Goal: Information Seeking & Learning: Learn about a topic

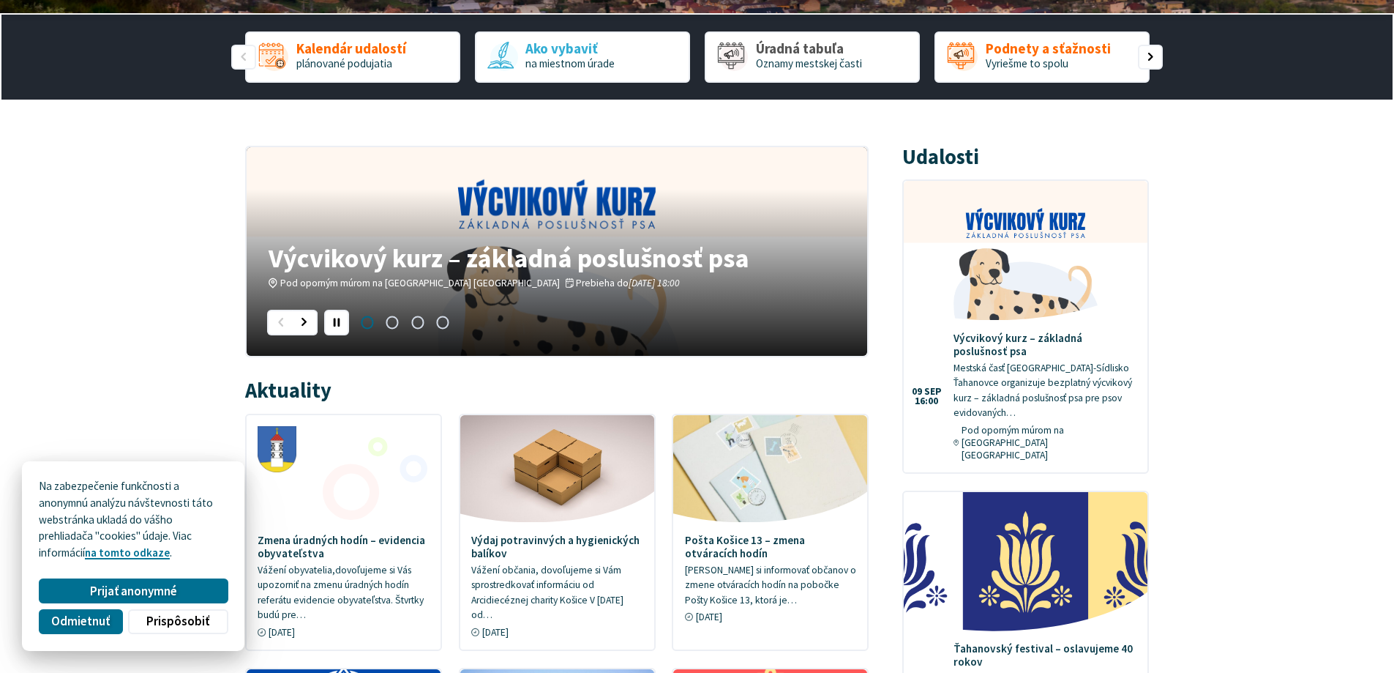
scroll to position [439, 0]
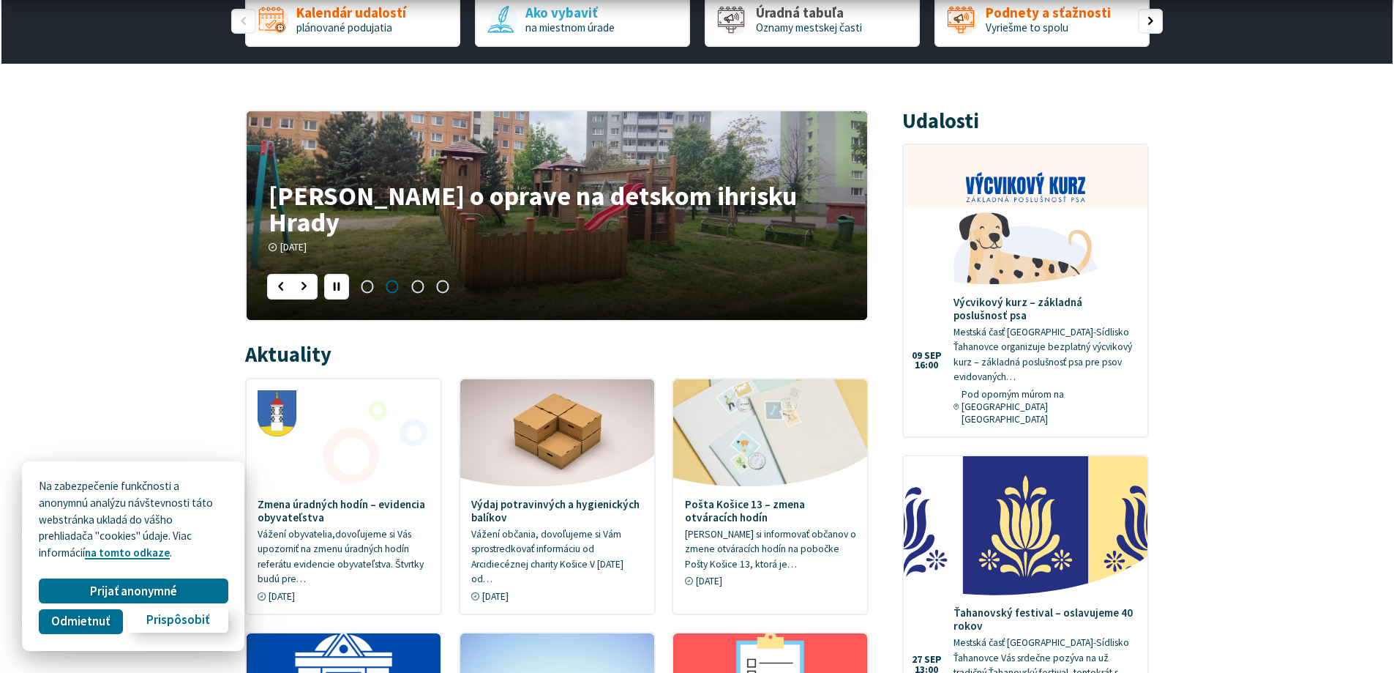
click at [169, 622] on span "Prispôsobiť" at bounding box center [177, 620] width 63 height 15
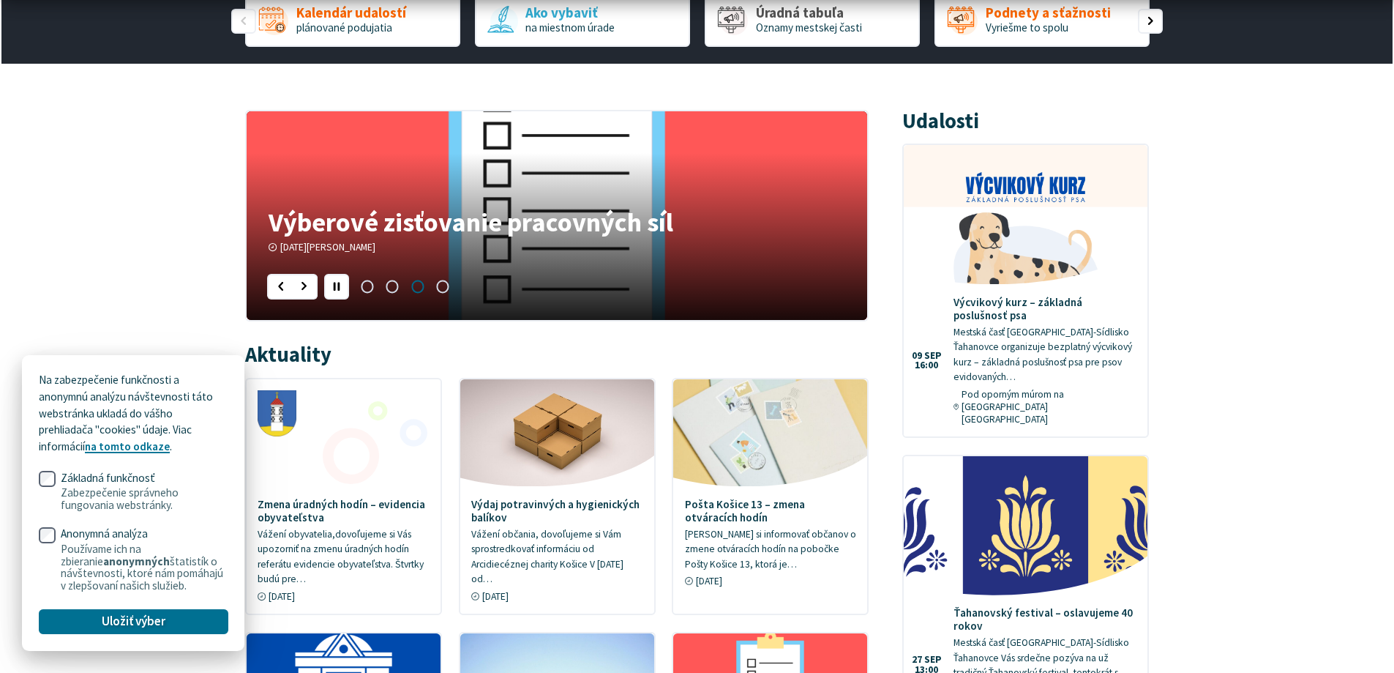
click at [136, 614] on span "Uložiť výber" at bounding box center [134, 620] width 64 height 15
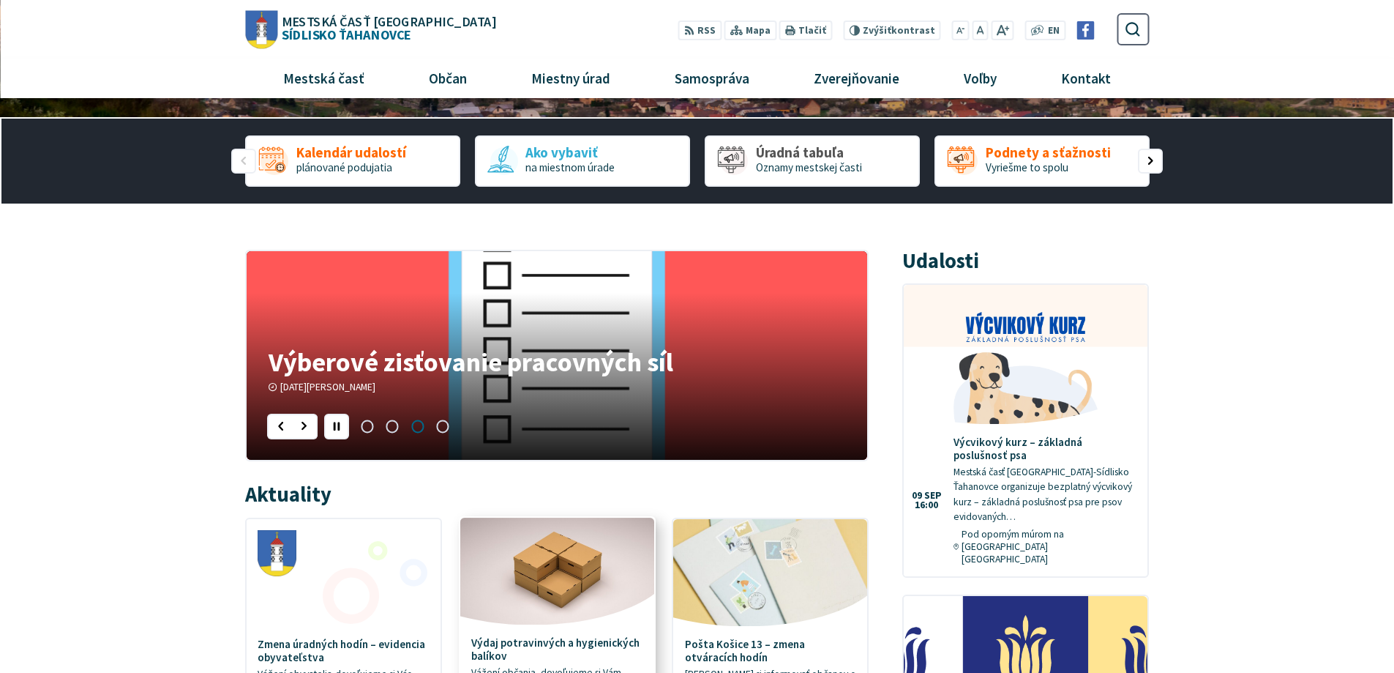
scroll to position [293, 0]
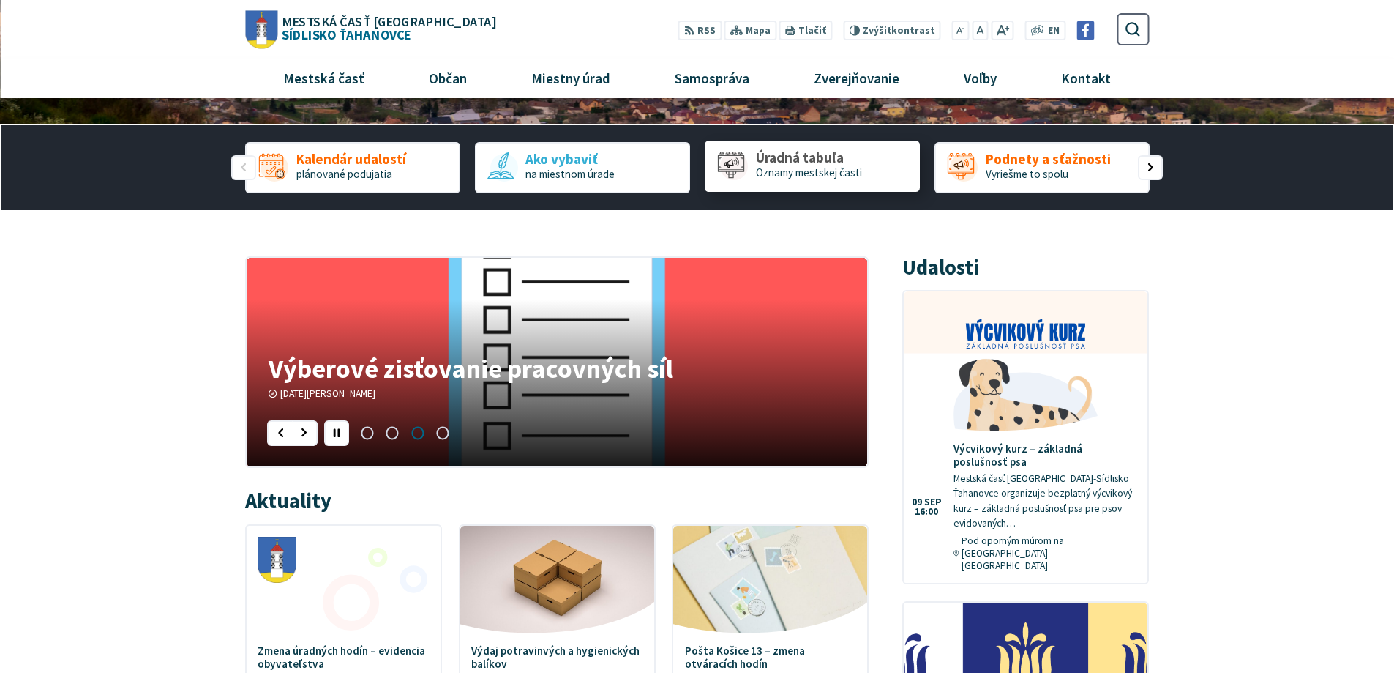
click at [794, 168] on span "Oznamy mestskej časti" at bounding box center [809, 172] width 106 height 14
click at [792, 176] on span "Oznamy mestskej časti" at bounding box center [809, 172] width 106 height 14
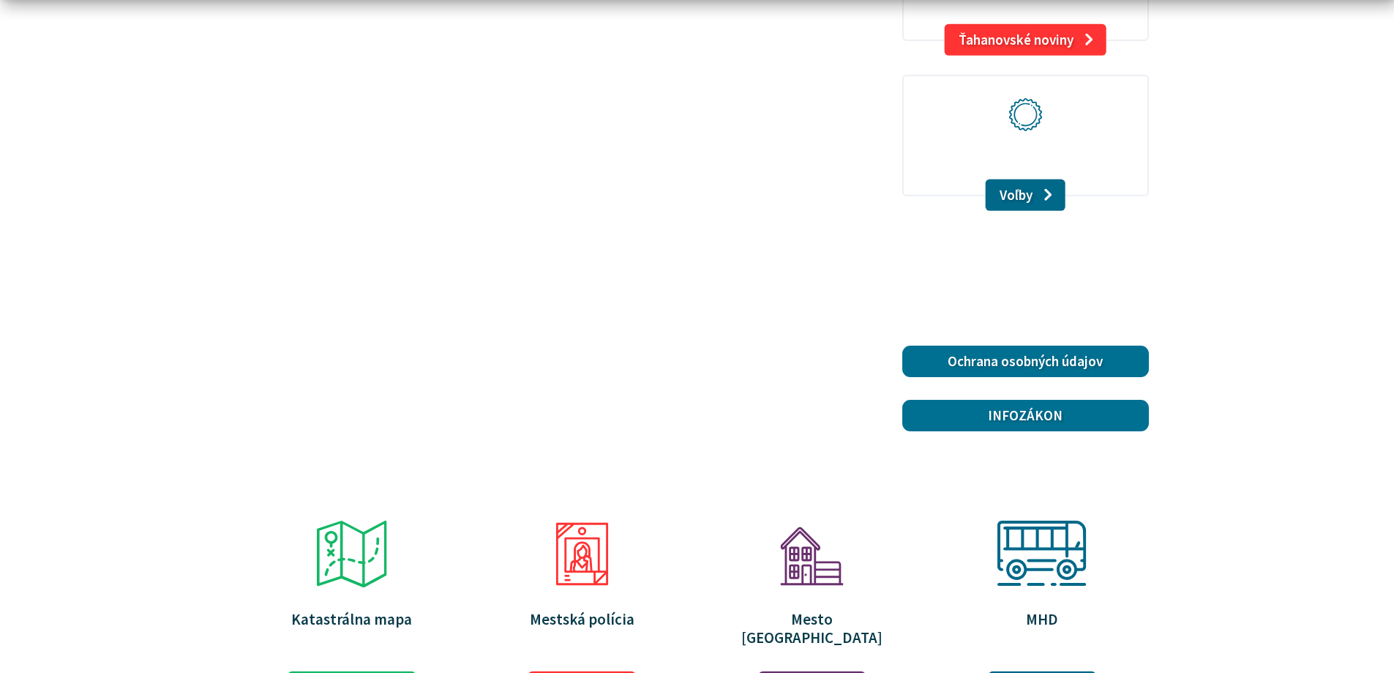
scroll to position [2195, 0]
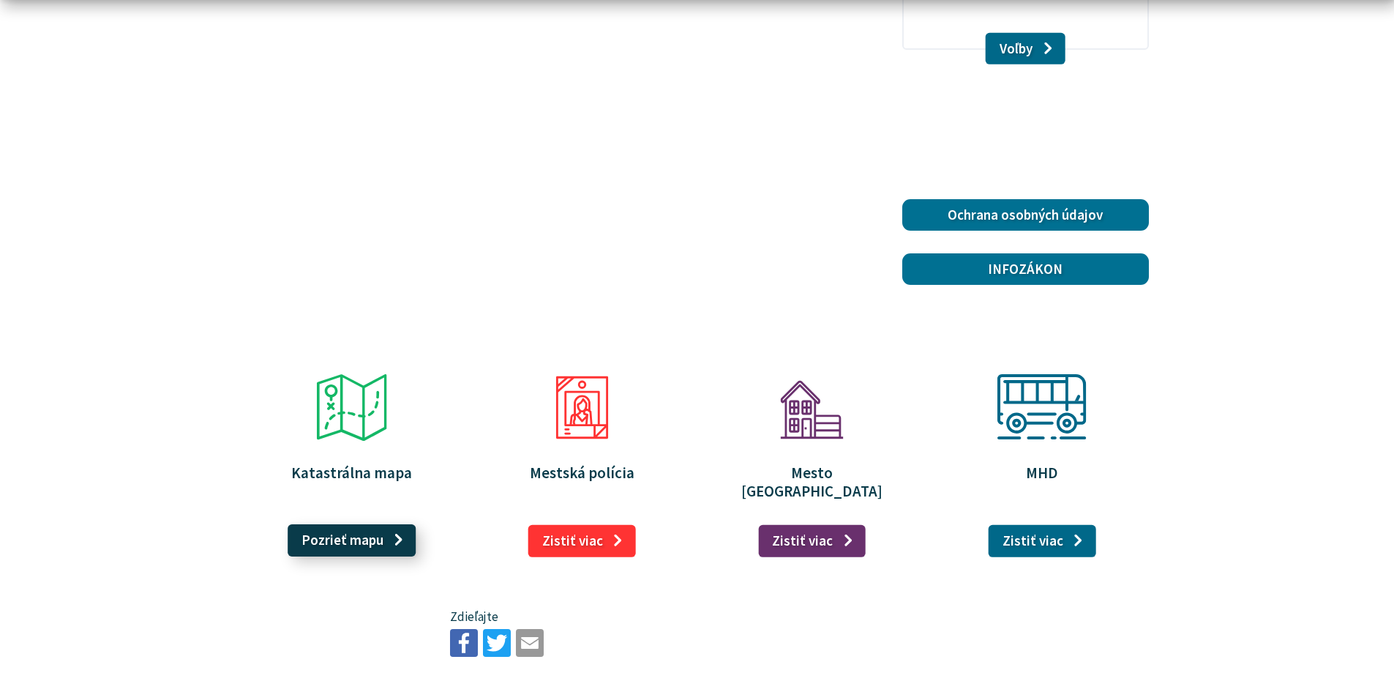
click at [332, 524] on link "Pozrieť mapu" at bounding box center [352, 540] width 129 height 32
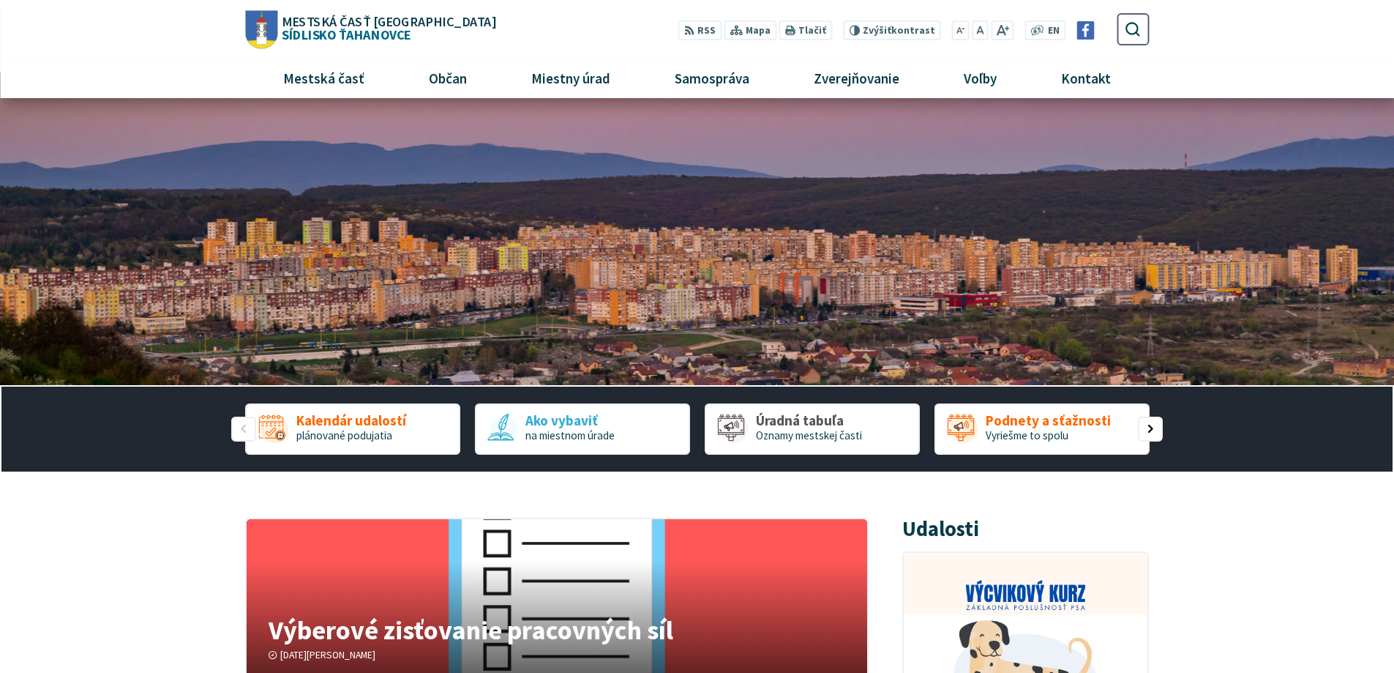
scroll to position [0, 0]
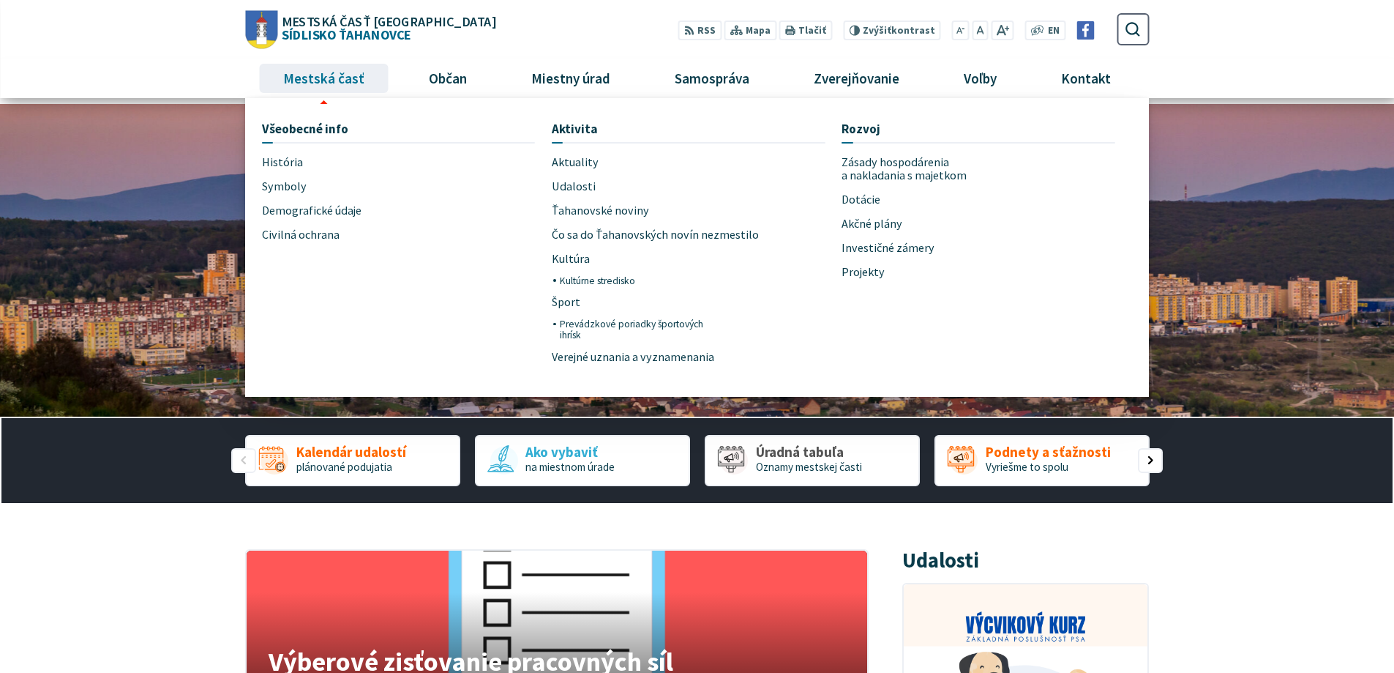
click at [301, 81] on span "Mestská časť" at bounding box center [323, 79] width 92 height 40
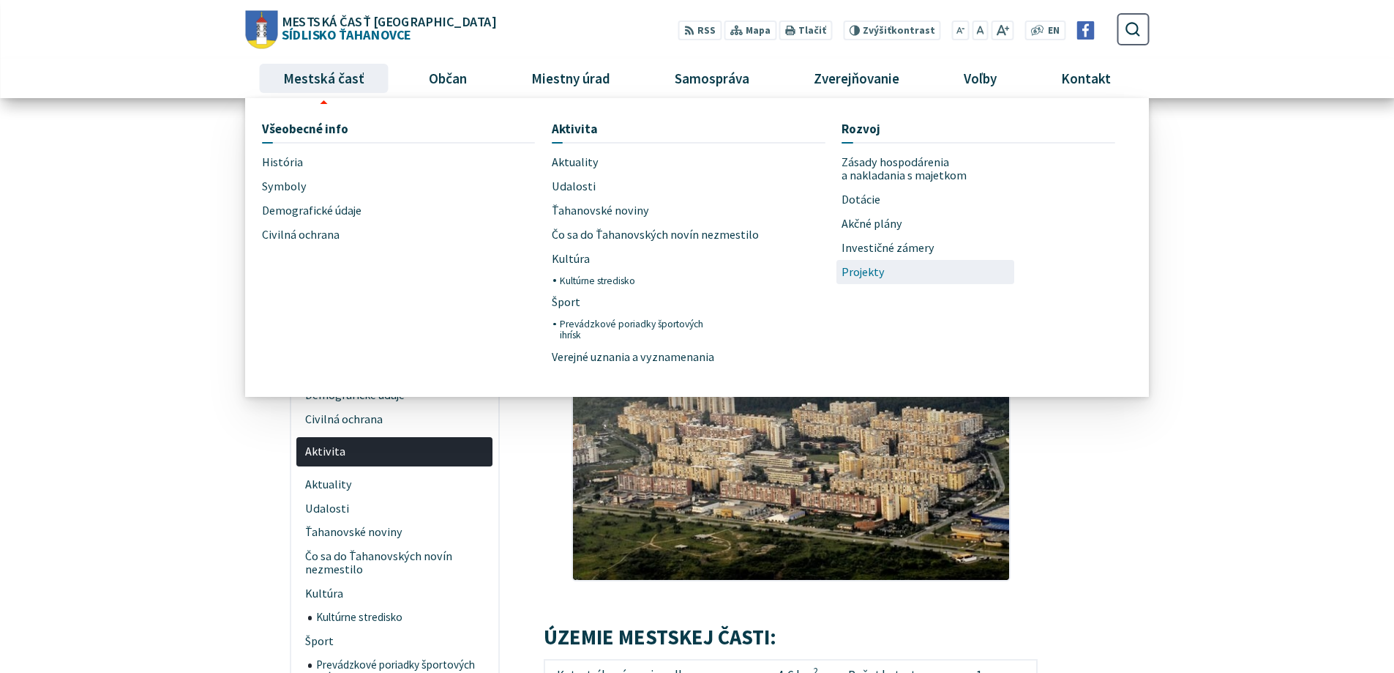
click at [864, 275] on span "Projekty" at bounding box center [863, 272] width 43 height 24
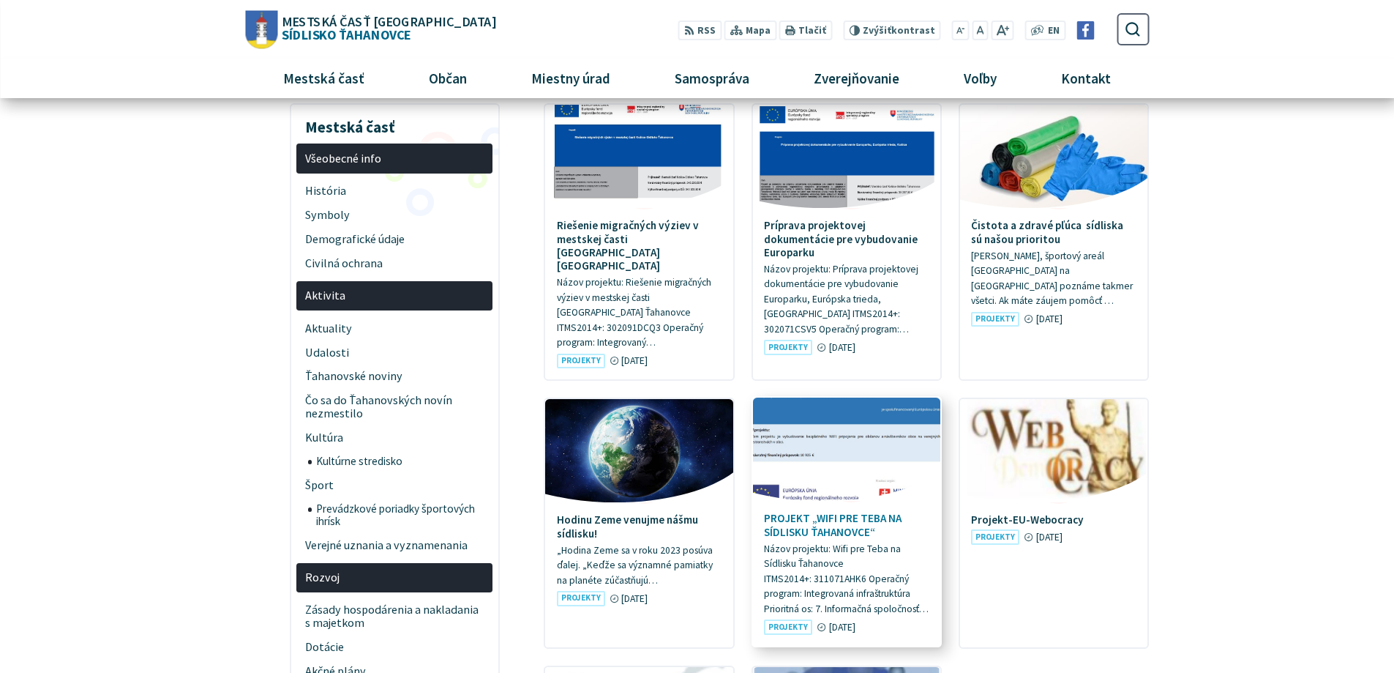
scroll to position [146, 0]
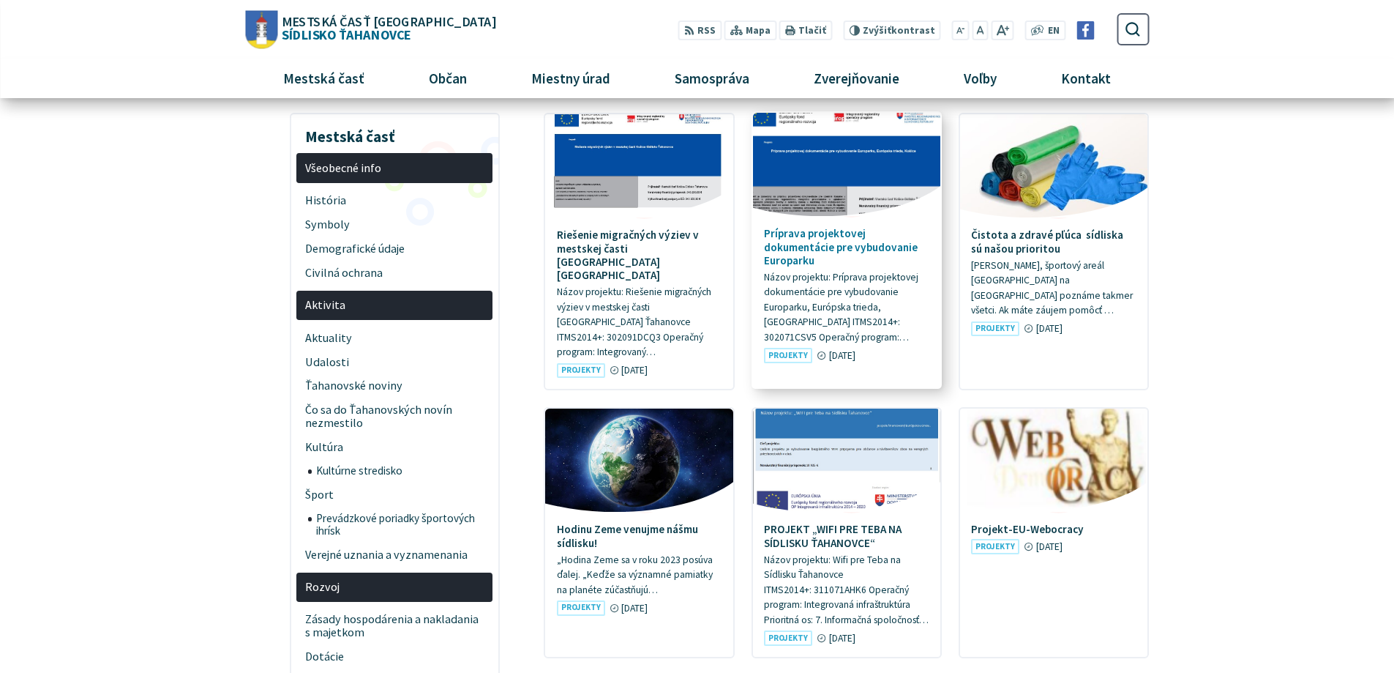
click at [806, 248] on h4 "Príprava projektovej dokumentácie pre vybudovanie Europarku" at bounding box center [846, 247] width 165 height 40
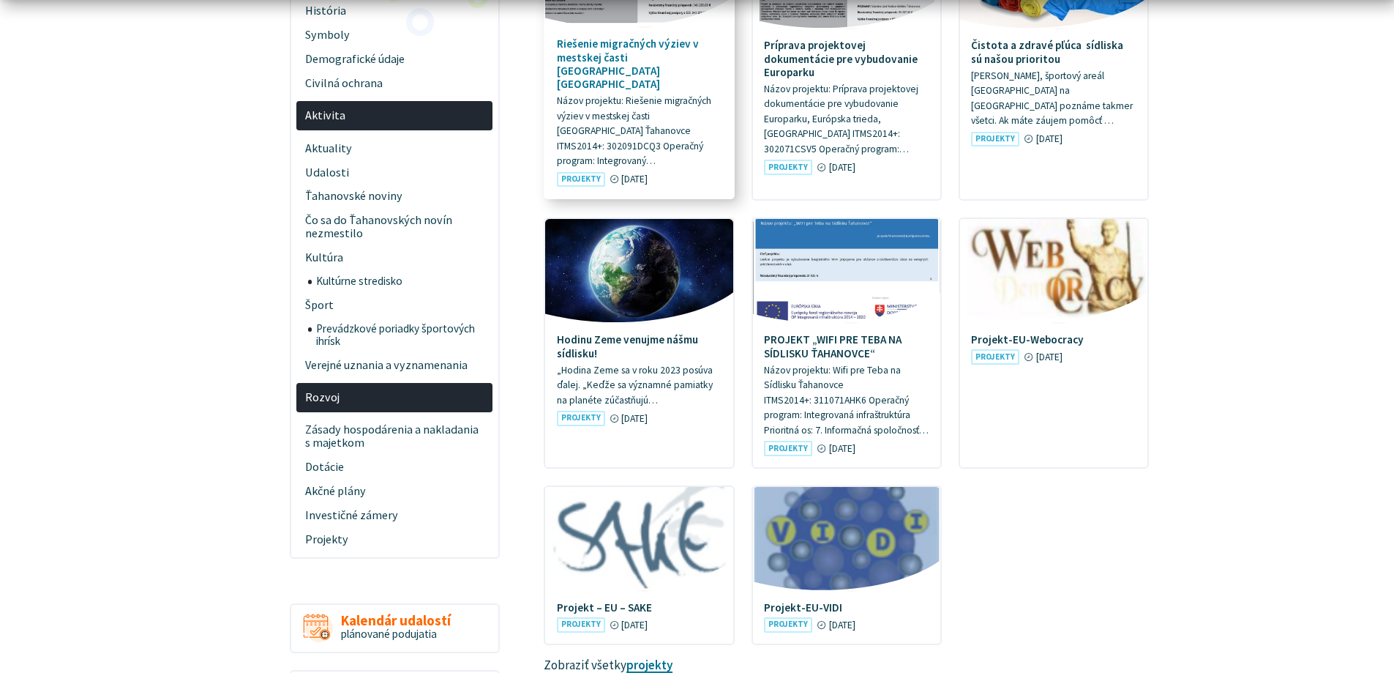
scroll to position [366, 0]
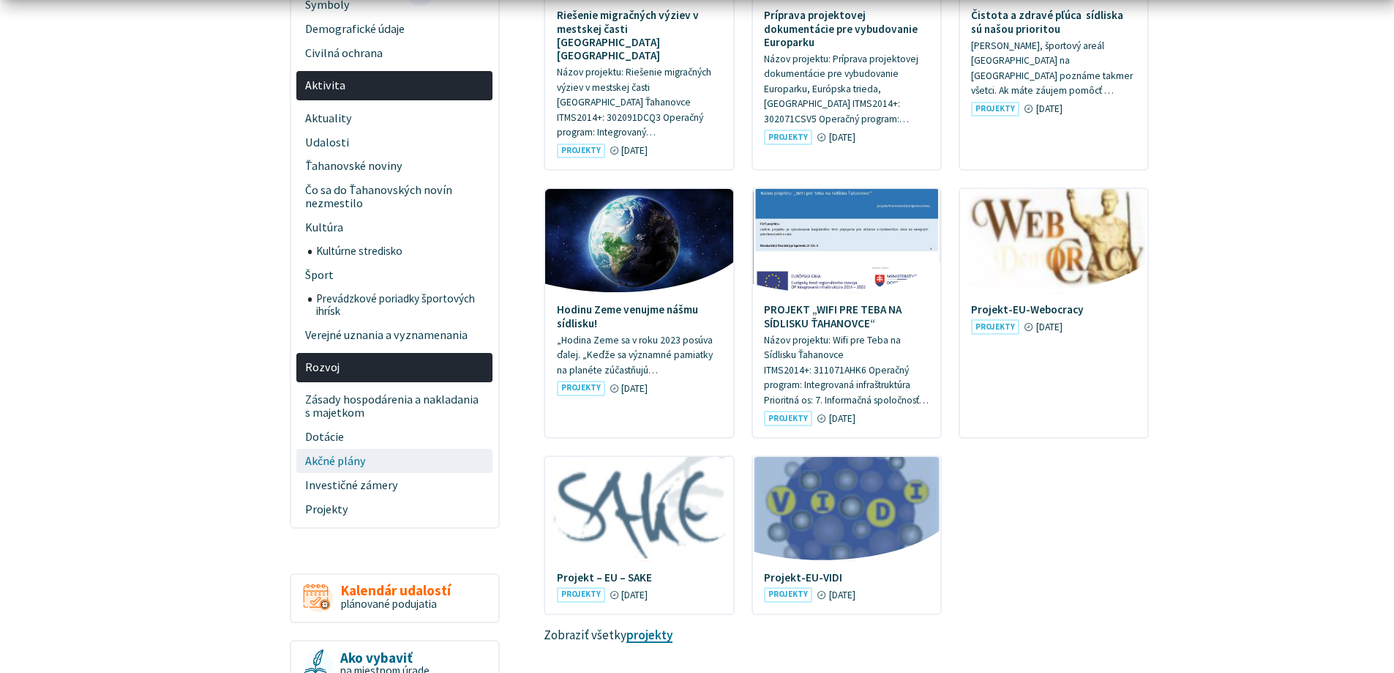
click at [332, 467] on span "Akčné plány" at bounding box center [394, 461] width 179 height 24
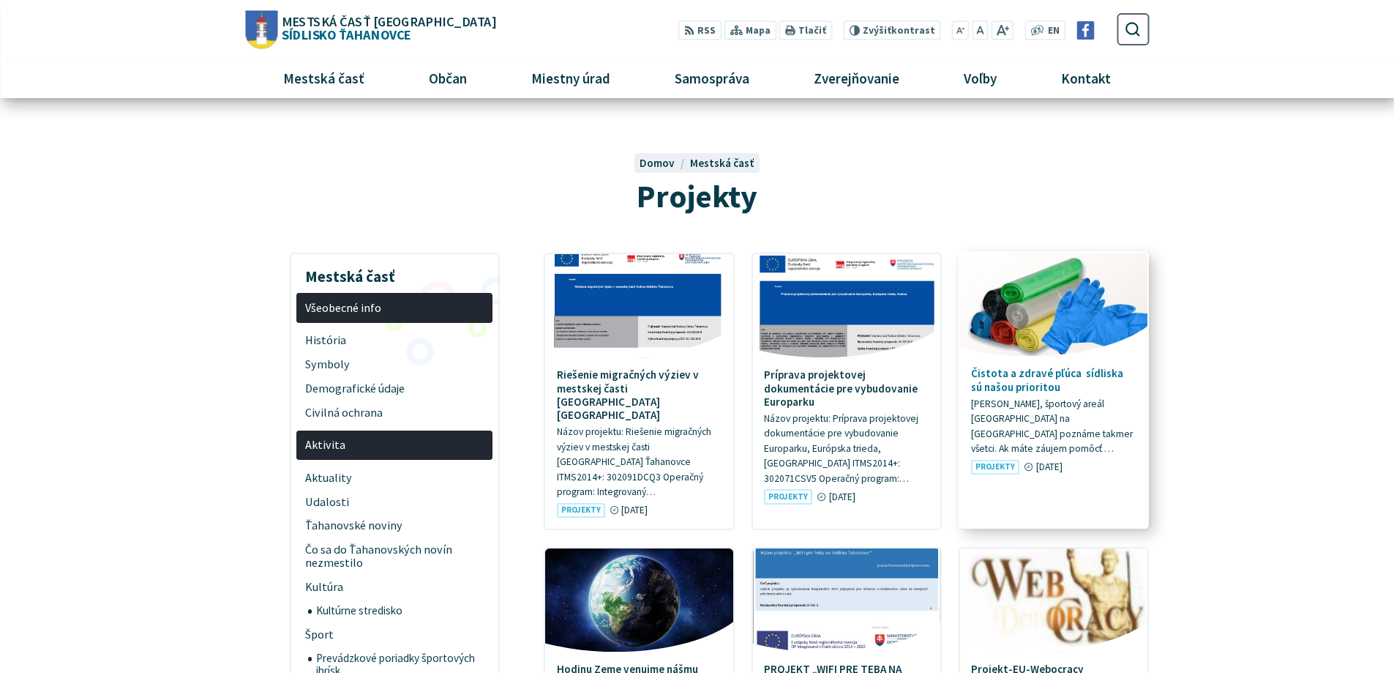
scroll to position [0, 0]
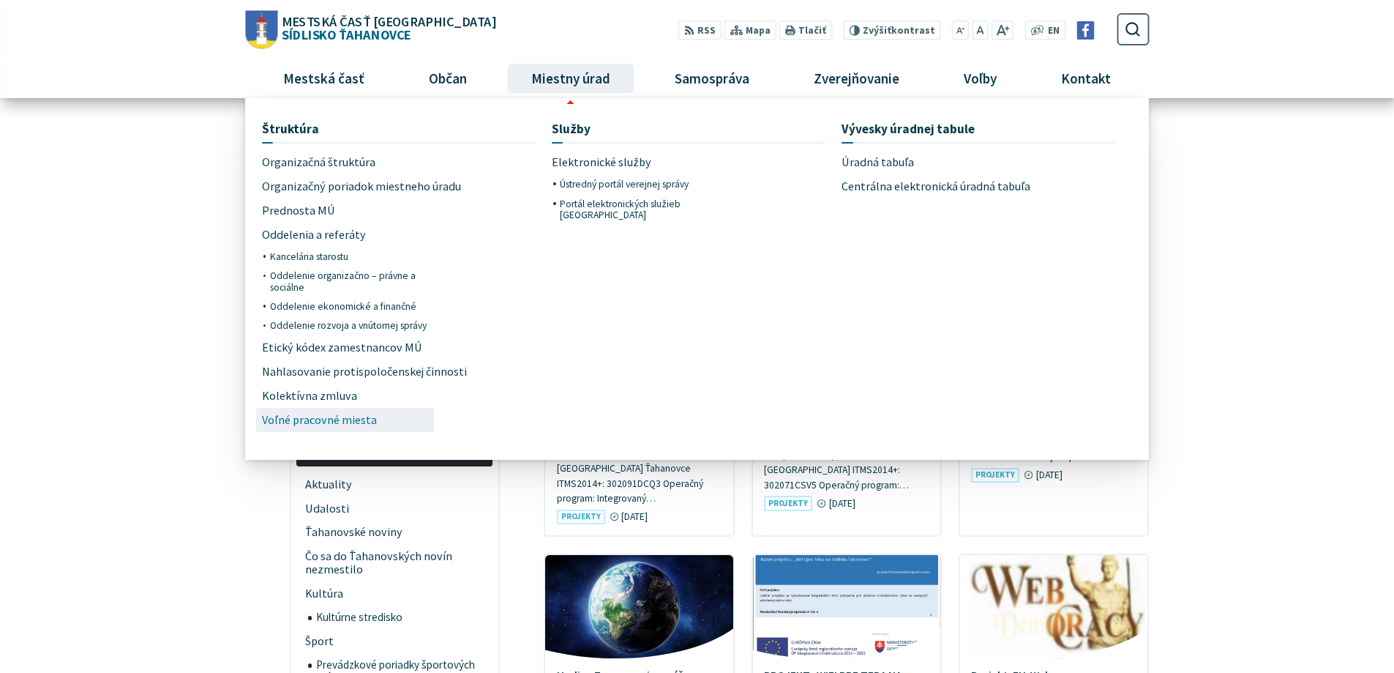
click at [288, 419] on span "Voľné pracovné miesta" at bounding box center [319, 420] width 115 height 24
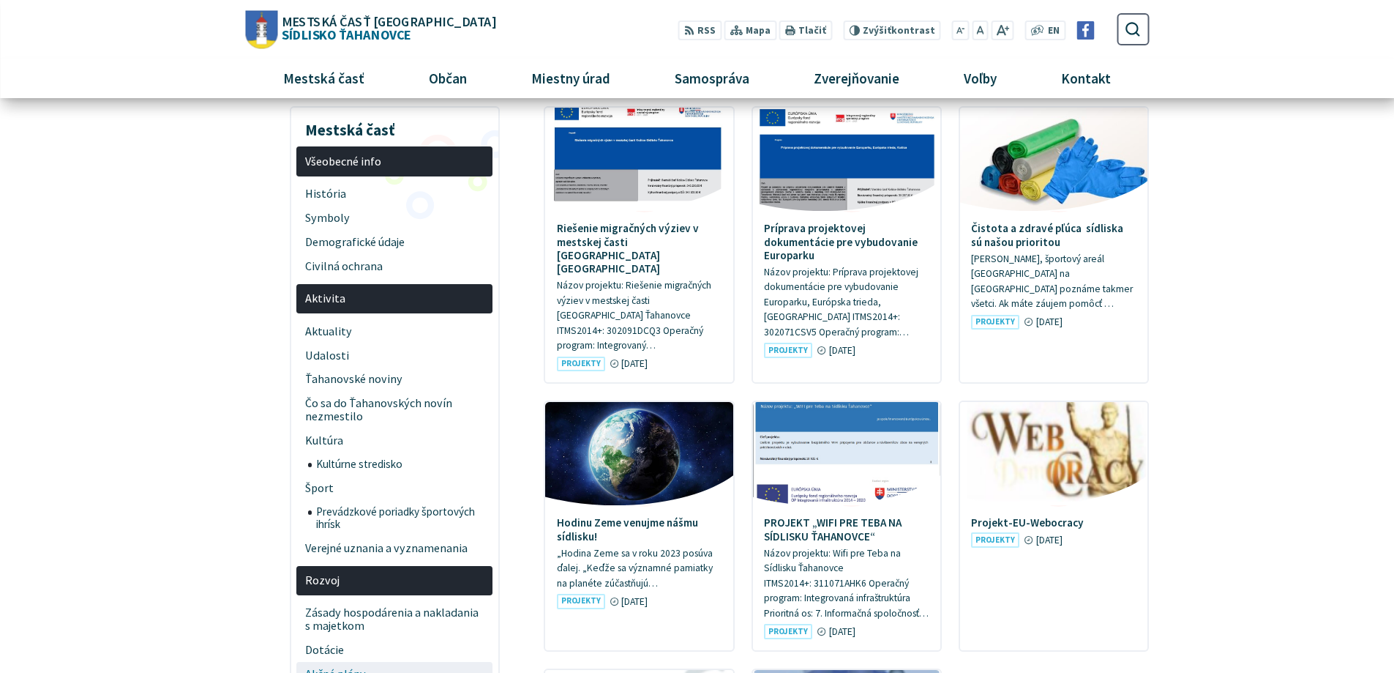
scroll to position [146, 0]
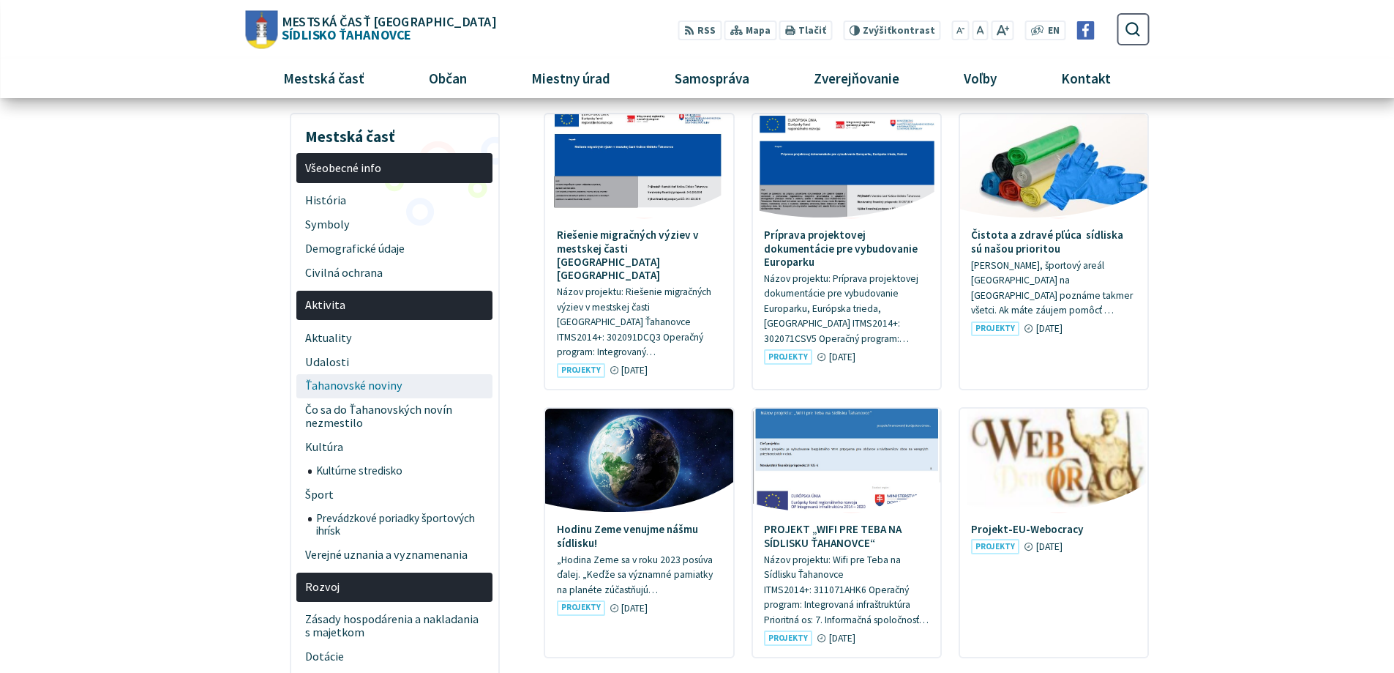
click at [337, 389] on span "Ťahanovské noviny" at bounding box center [394, 386] width 179 height 24
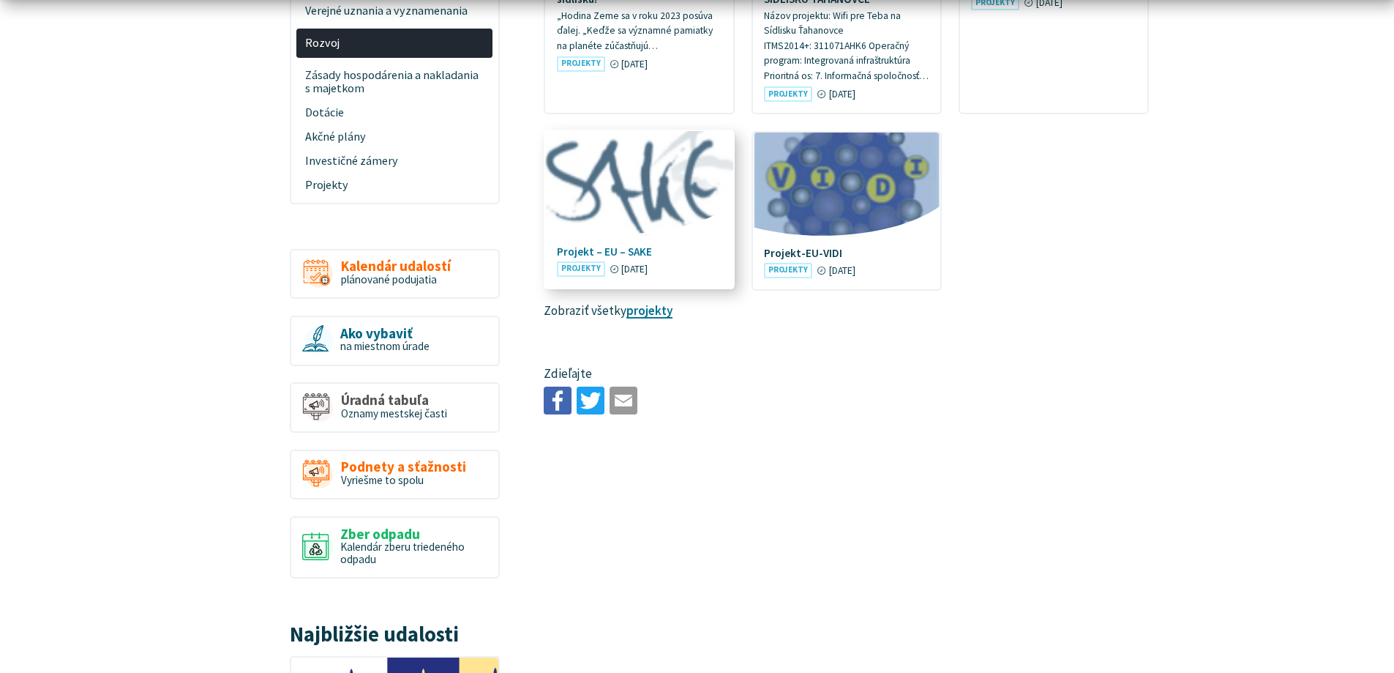
scroll to position [732, 0]
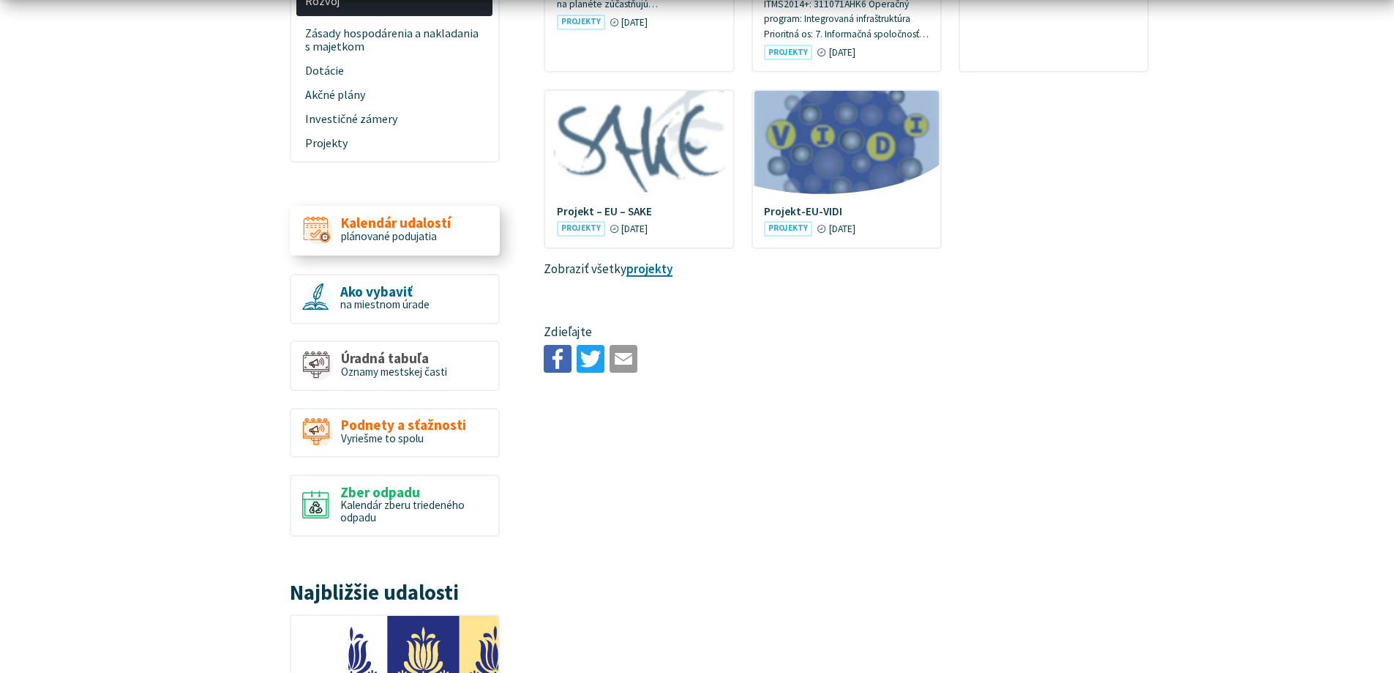
click at [375, 243] on span "plánované podujatia" at bounding box center [389, 236] width 96 height 14
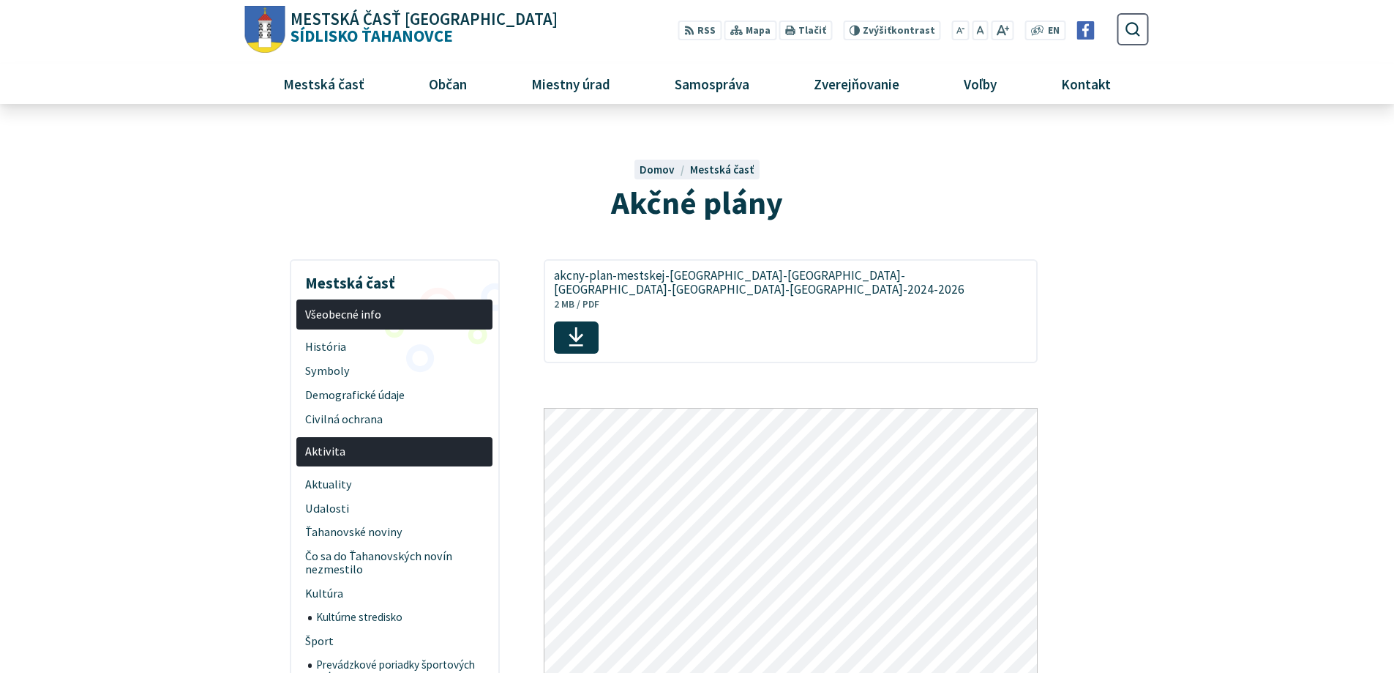
drag, startPoint x: 1071, startPoint y: 430, endPoint x: 1088, endPoint y: 394, distance: 39.3
click at [1088, 394] on article "akcny-plan-mestskej-casti-kosice-sidlisko-tahanovce-na-roky-2024-2026 Veľkosť a…" at bounding box center [846, 657] width 649 height 796
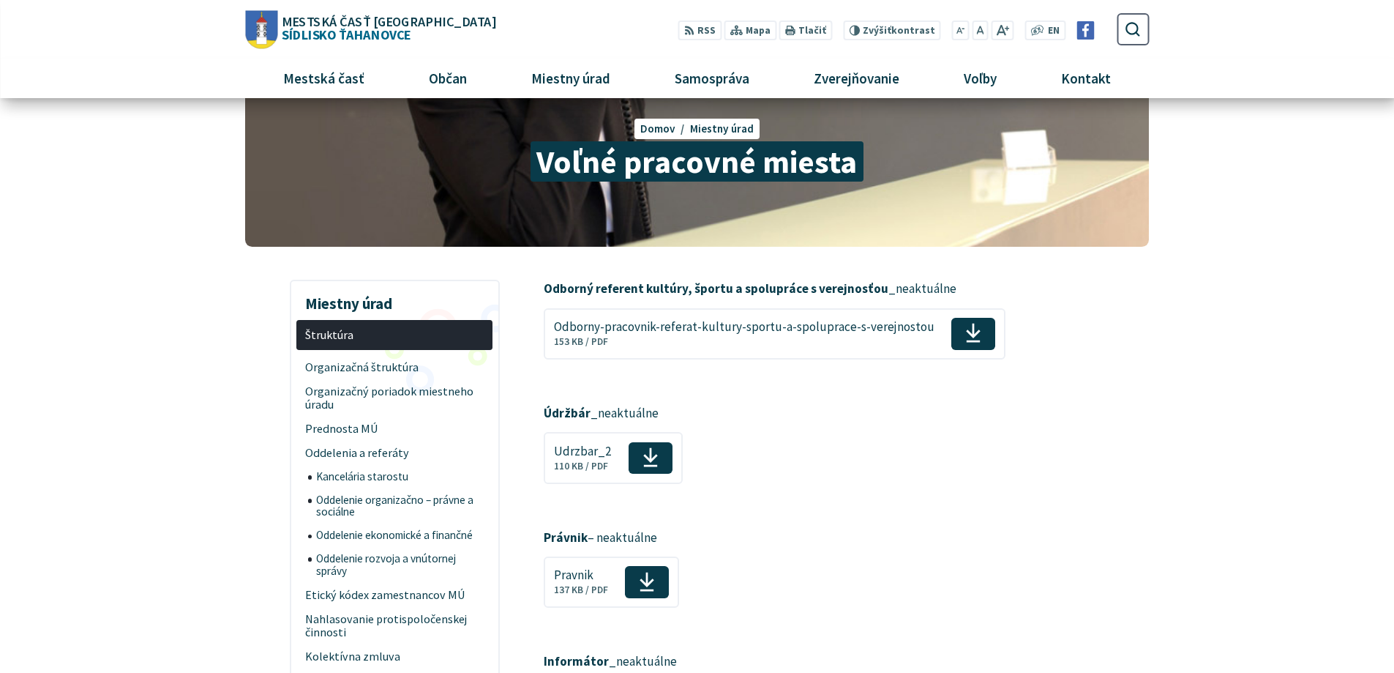
scroll to position [73, 0]
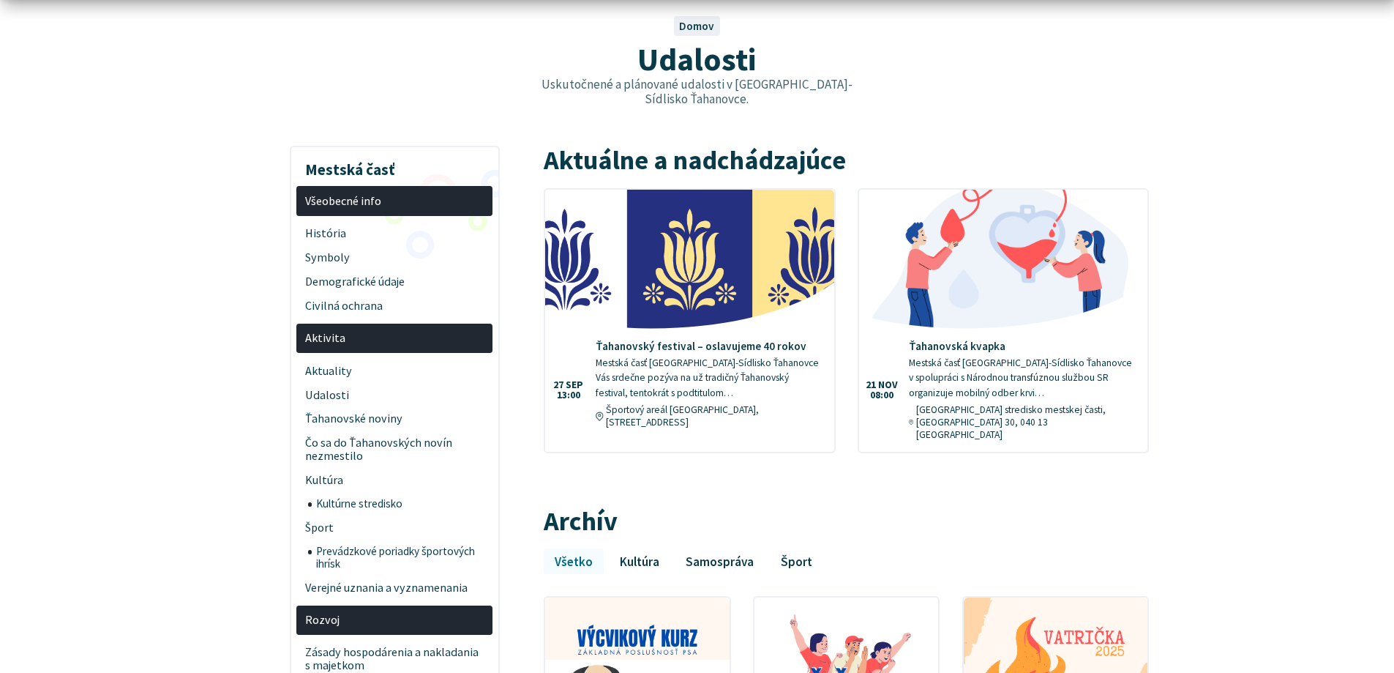
scroll to position [146, 0]
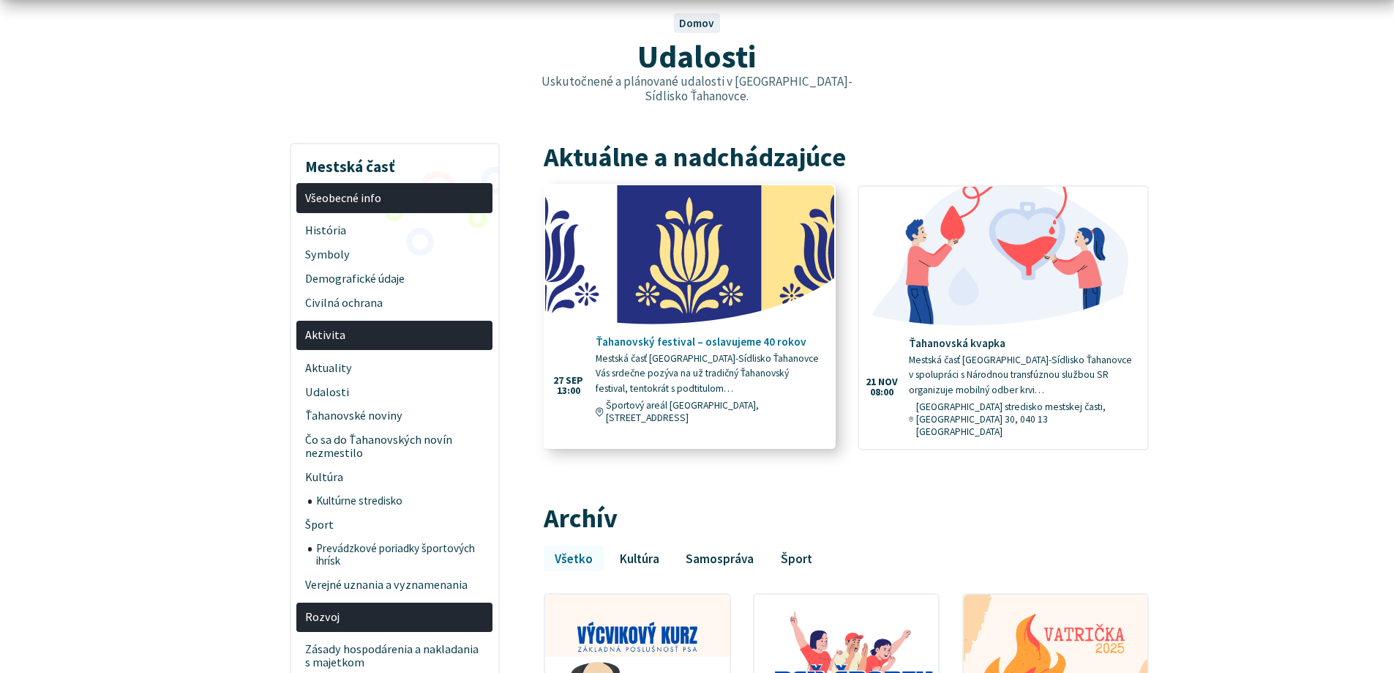
click at [622, 335] on h4 "Ťahanovský festival – oslavujeme 40 rokov" at bounding box center [709, 341] width 227 height 13
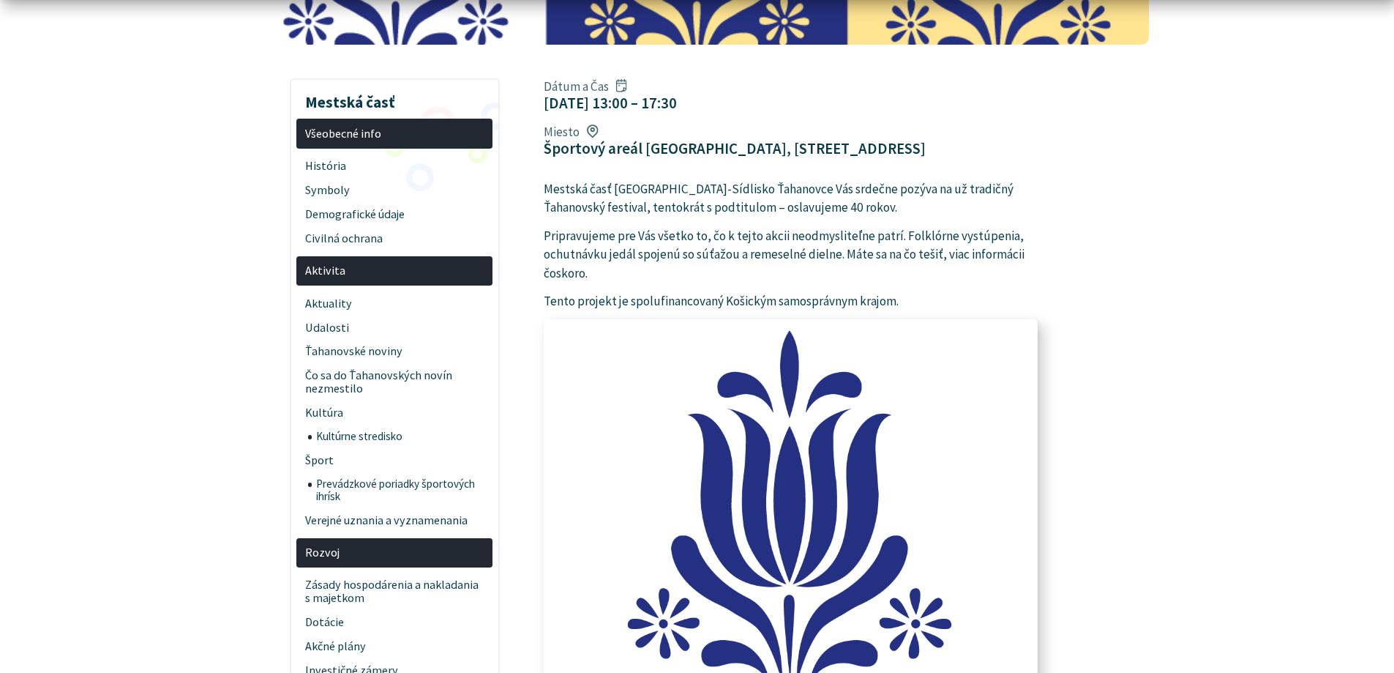
scroll to position [293, 0]
click at [703, 378] on img at bounding box center [791, 626] width 540 height 675
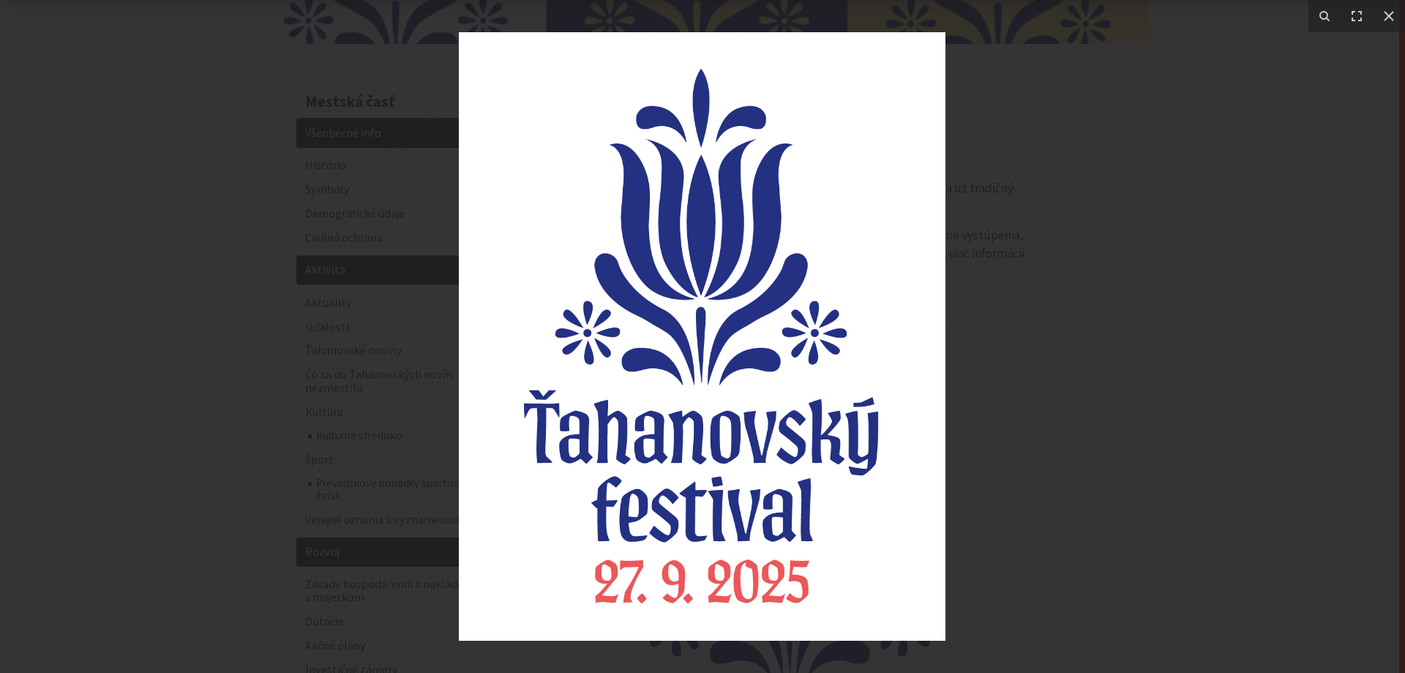
click at [122, 111] on div at bounding box center [702, 336] width 1405 height 673
